Goal: Register for event/course

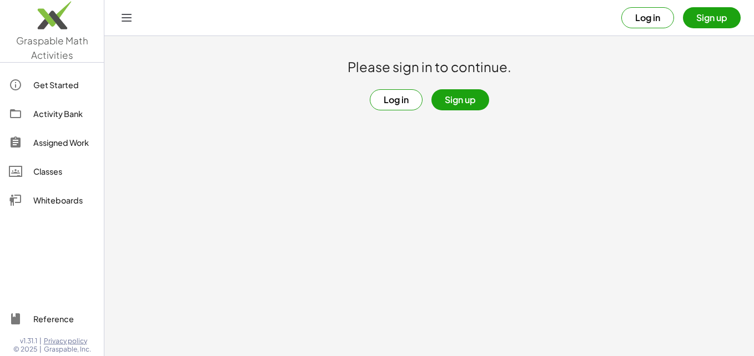
click at [459, 100] on button "Sign up" at bounding box center [460, 99] width 58 height 21
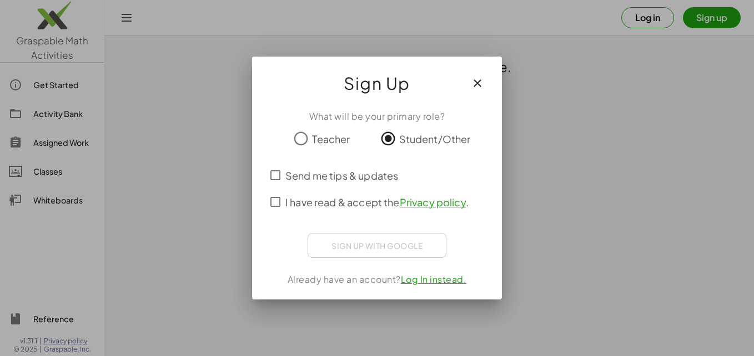
click at [361, 173] on span "Send me tips & updates" at bounding box center [341, 175] width 113 height 15
click at [363, 198] on span "I have read & accept the Privacy policy ." at bounding box center [376, 202] width 183 height 15
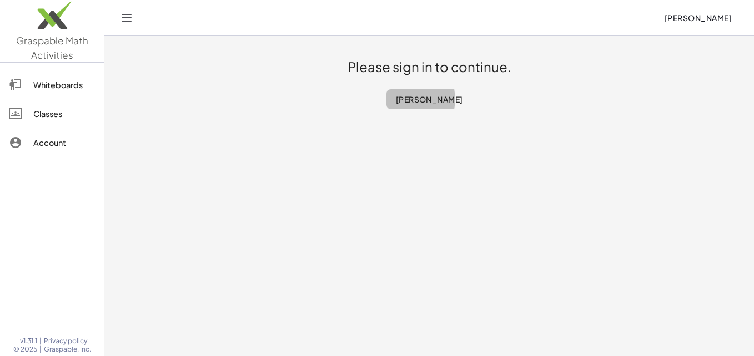
click at [424, 103] on span "[PERSON_NAME]" at bounding box center [429, 99] width 68 height 10
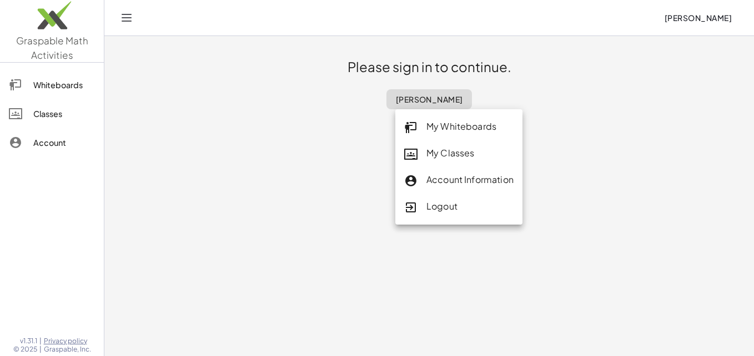
click at [423, 103] on span "[PERSON_NAME]" at bounding box center [429, 99] width 68 height 10
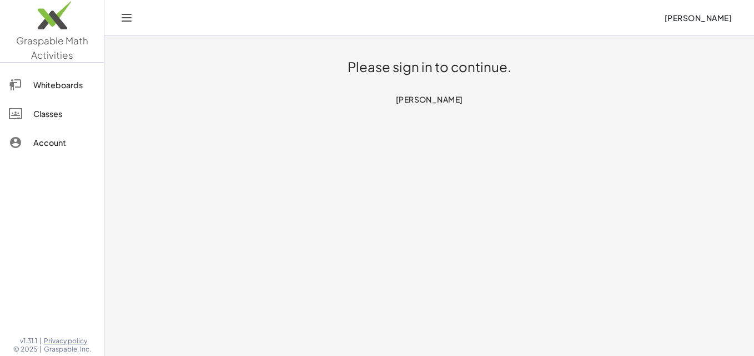
click at [423, 103] on span "[PERSON_NAME]" at bounding box center [429, 99] width 68 height 10
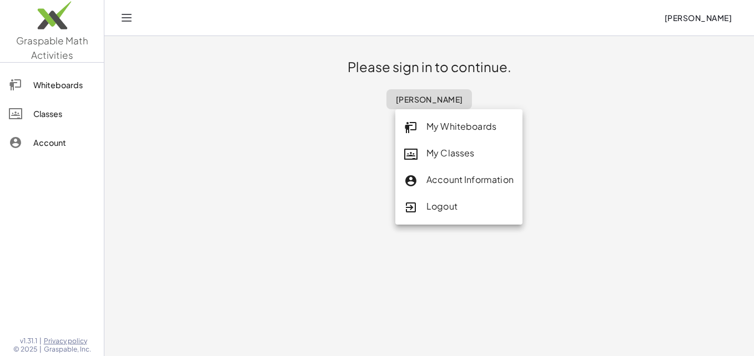
click at [443, 158] on div "My Classes" at bounding box center [458, 154] width 109 height 14
